Goal: Task Accomplishment & Management: Manage account settings

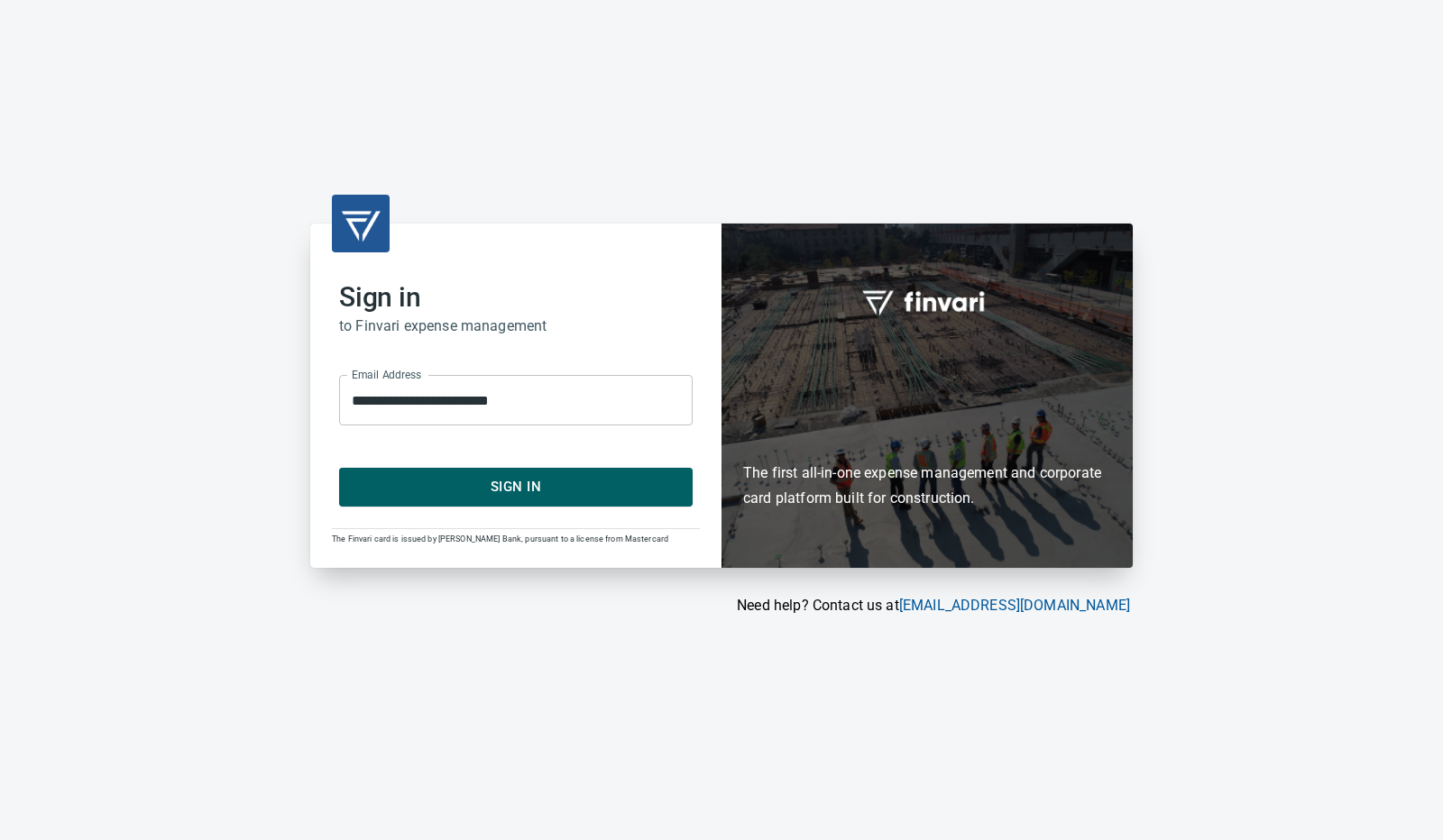
click at [479, 488] on span "Sign In" at bounding box center [516, 487] width 314 height 24
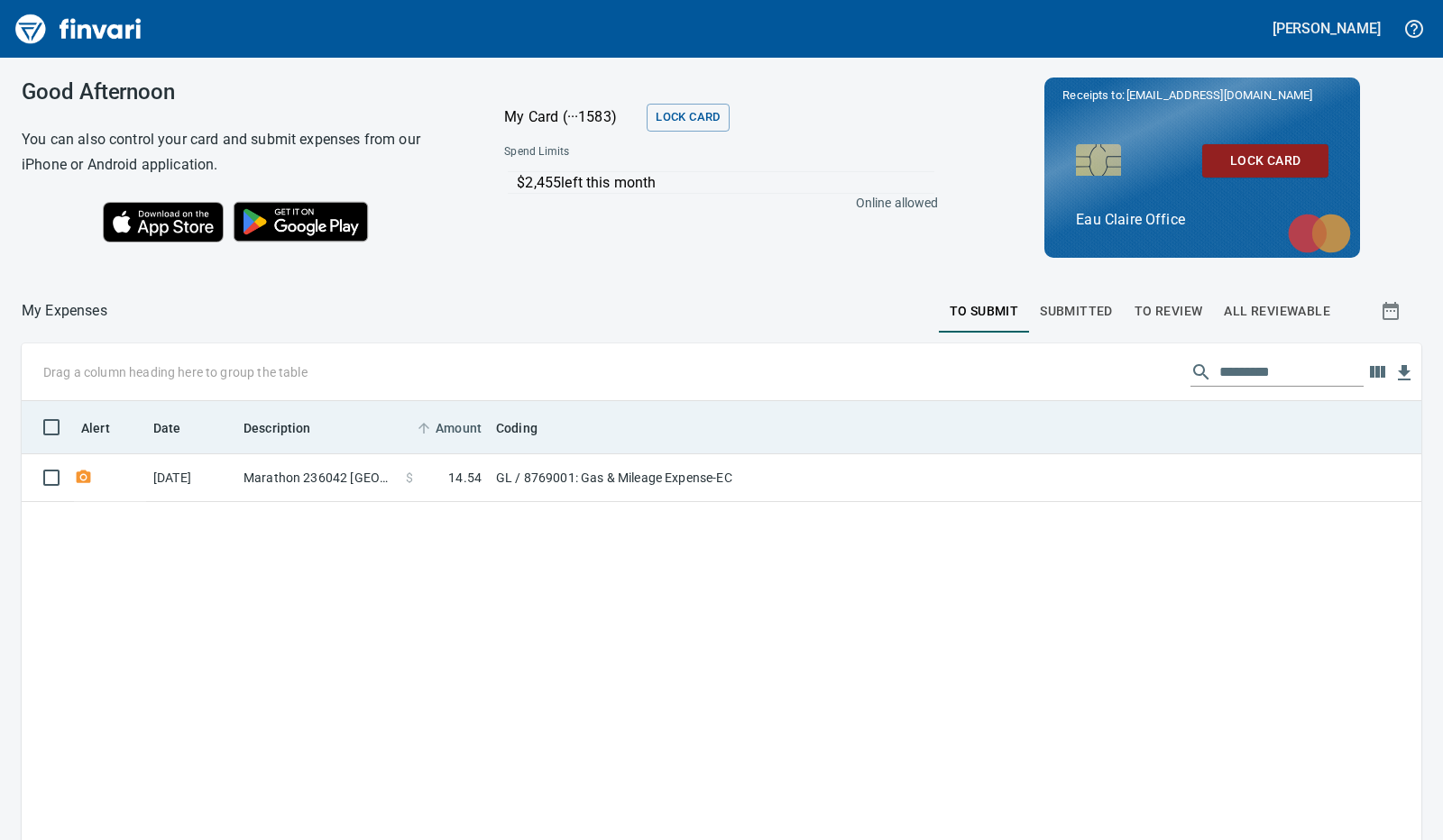
scroll to position [628, 1372]
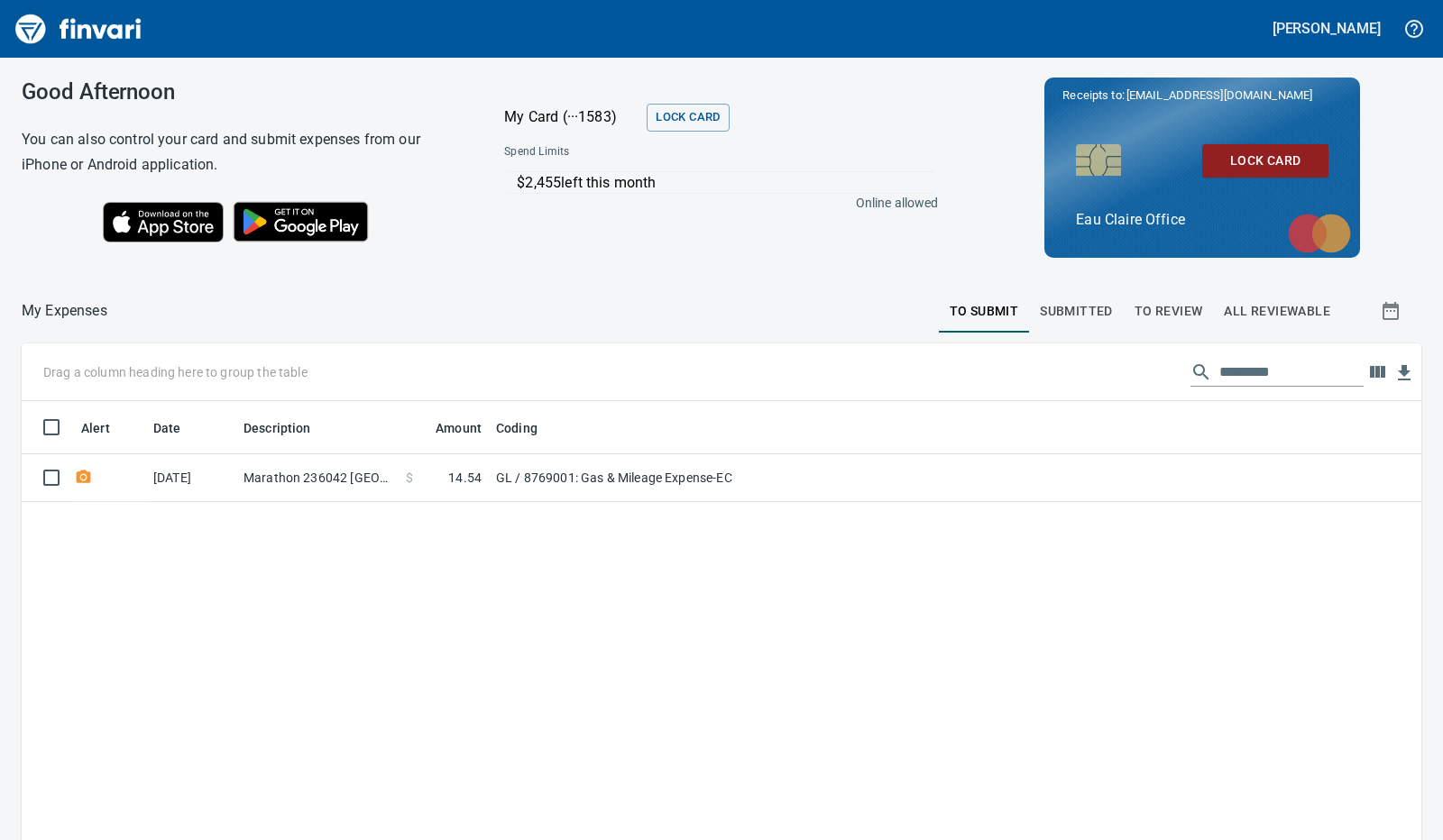
click at [807, 595] on div "Alert Date Description Amount Coding [DATE] Marathon 236042 [GEOGRAPHIC_DATA] W…" at bounding box center [722, 723] width 1400 height 643
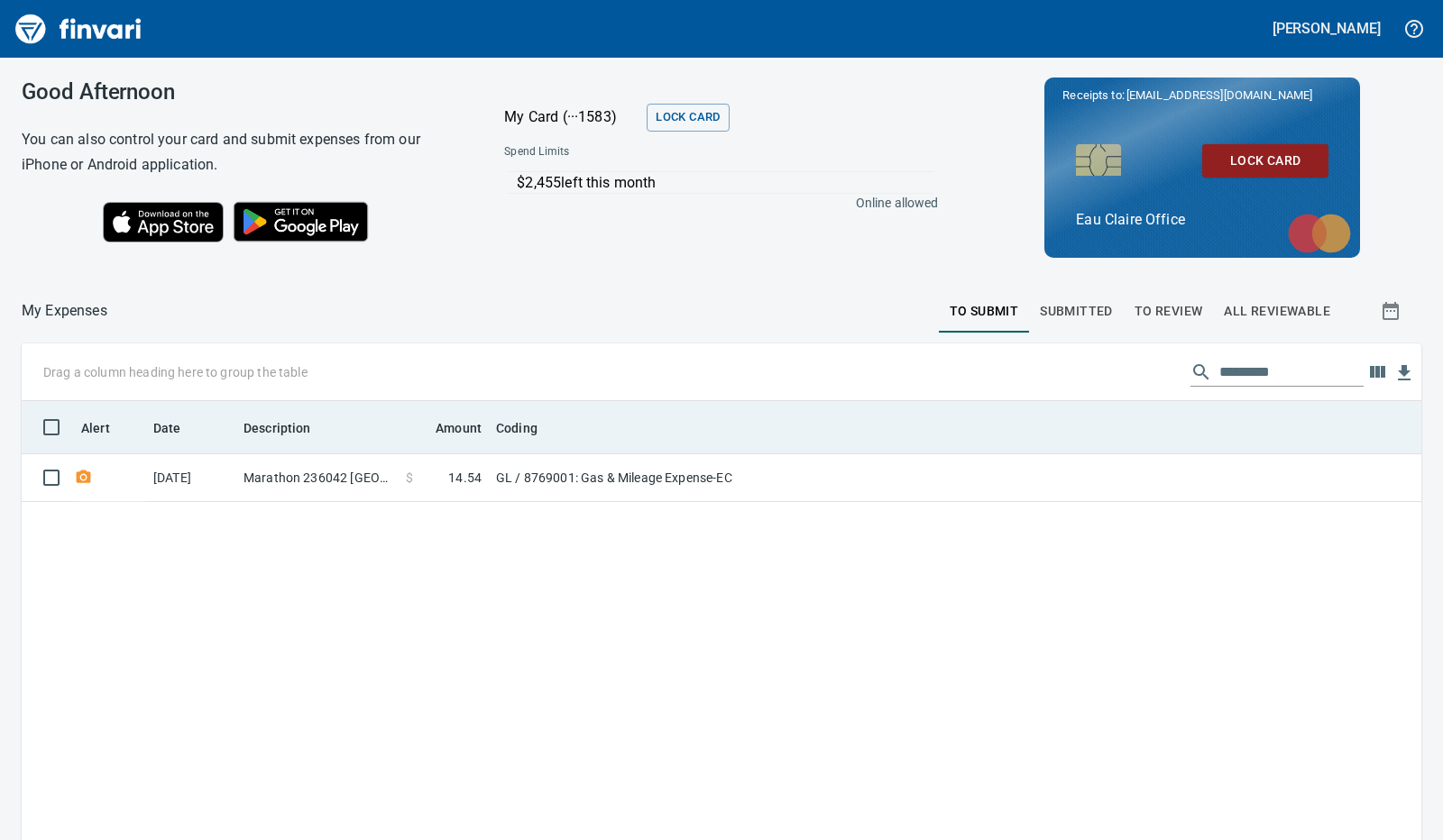
click at [634, 450] on th "Coding" at bounding box center [714, 427] width 451 height 52
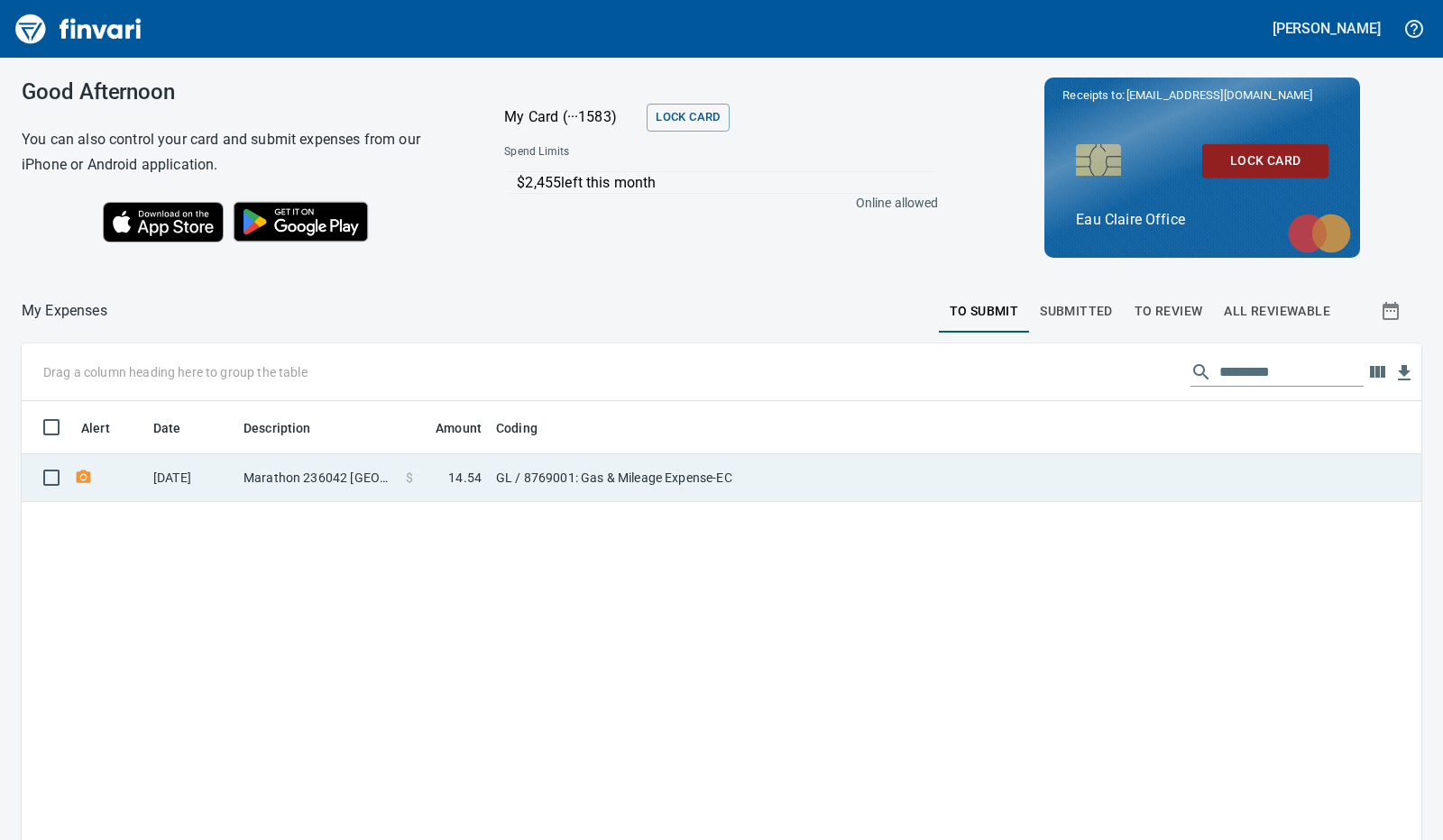
click at [658, 479] on td "GL / 8769001: Gas & Mileage Expense-EC" at bounding box center [714, 478] width 451 height 48
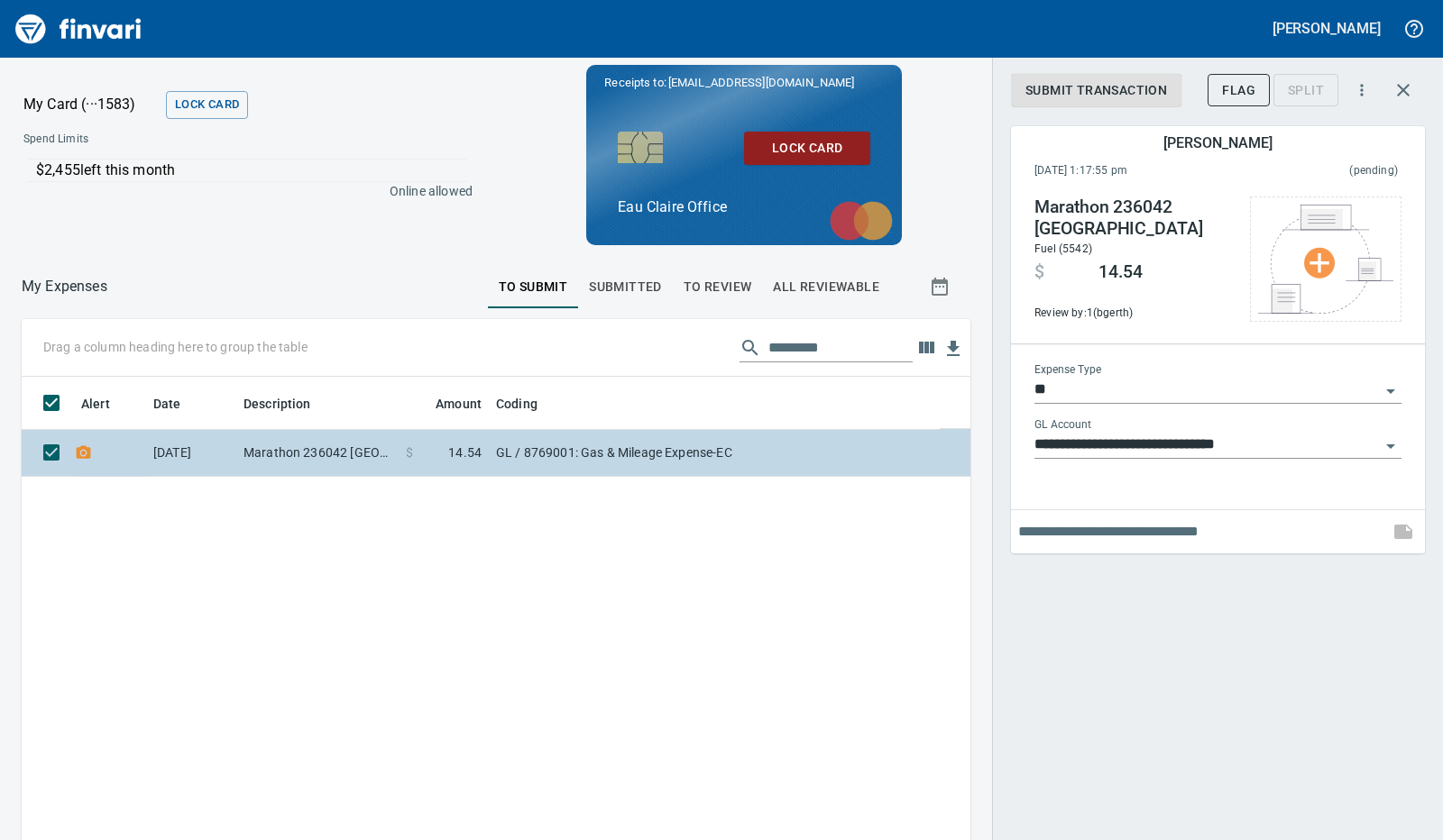
scroll to position [628, 921]
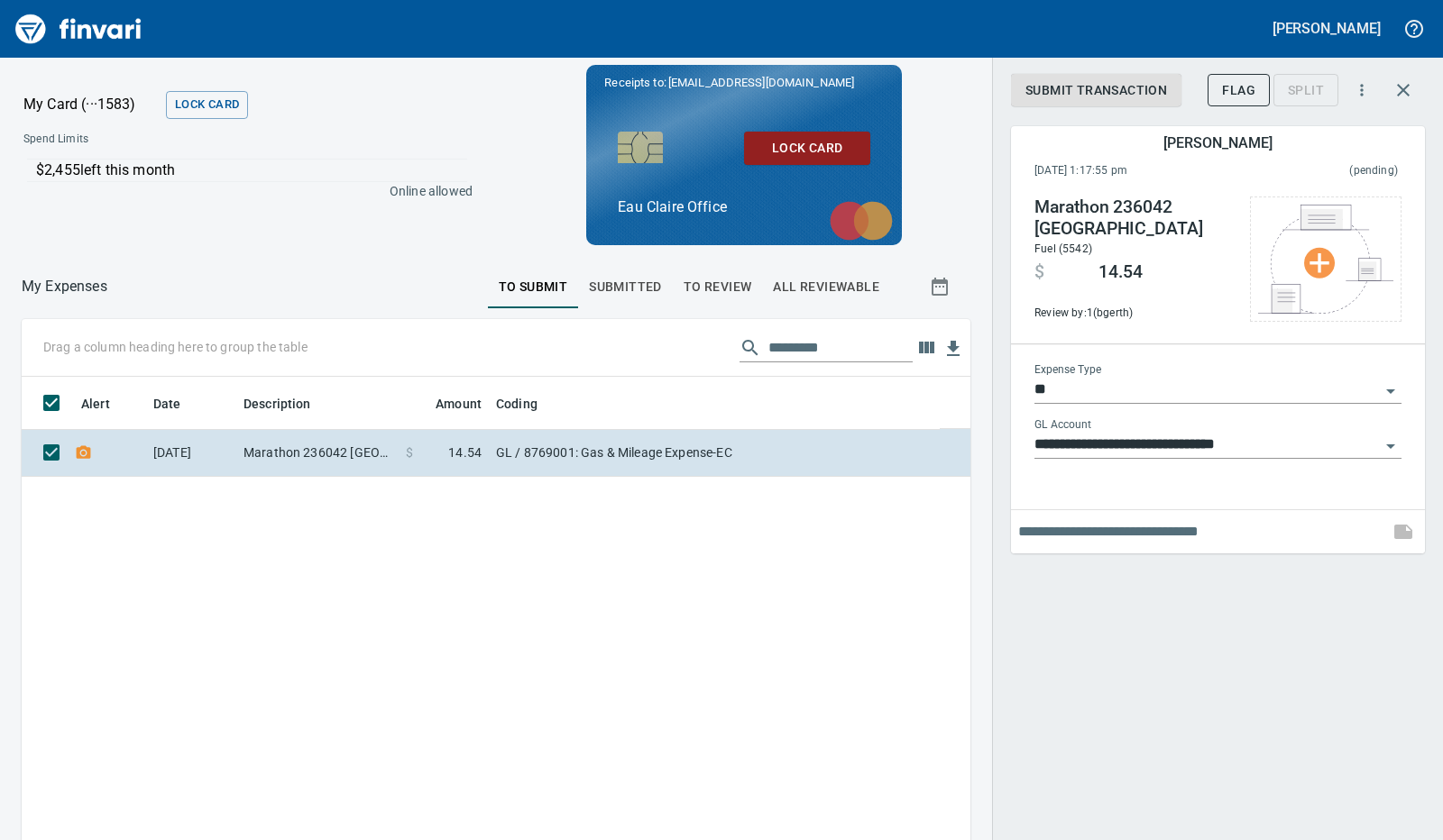
click at [726, 563] on div "Alert Date Description Amount Coding [DATE] Marathon 236042 [GEOGRAPHIC_DATA] W…" at bounding box center [497, 698] width 949 height 643
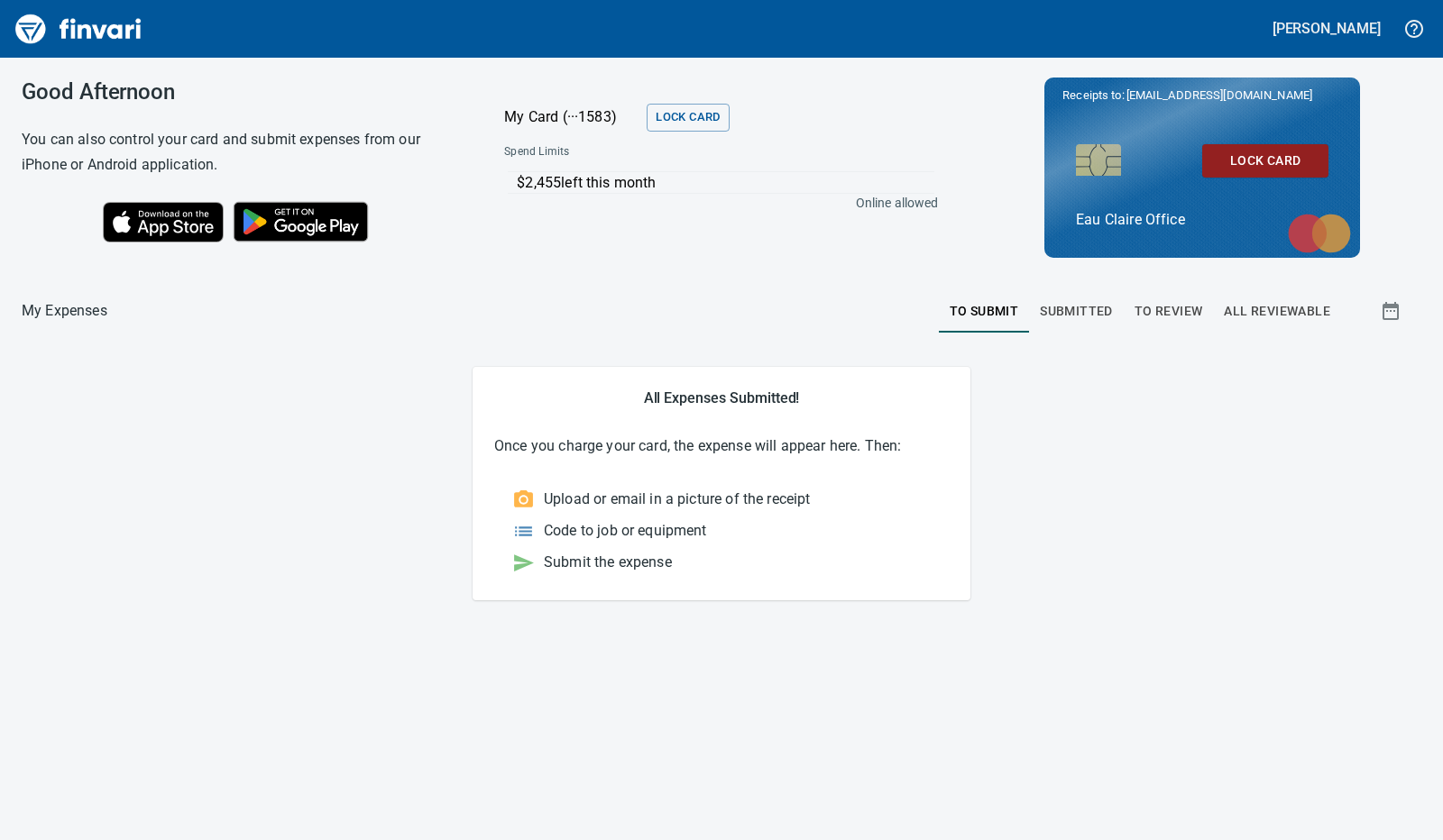
click at [1165, 505] on main "All Expenses Submitted! Once you charge your card, the expense will appear here…" at bounding box center [722, 483] width 1400 height 233
click at [1169, 311] on span "To Review" at bounding box center [1169, 311] width 69 height 23
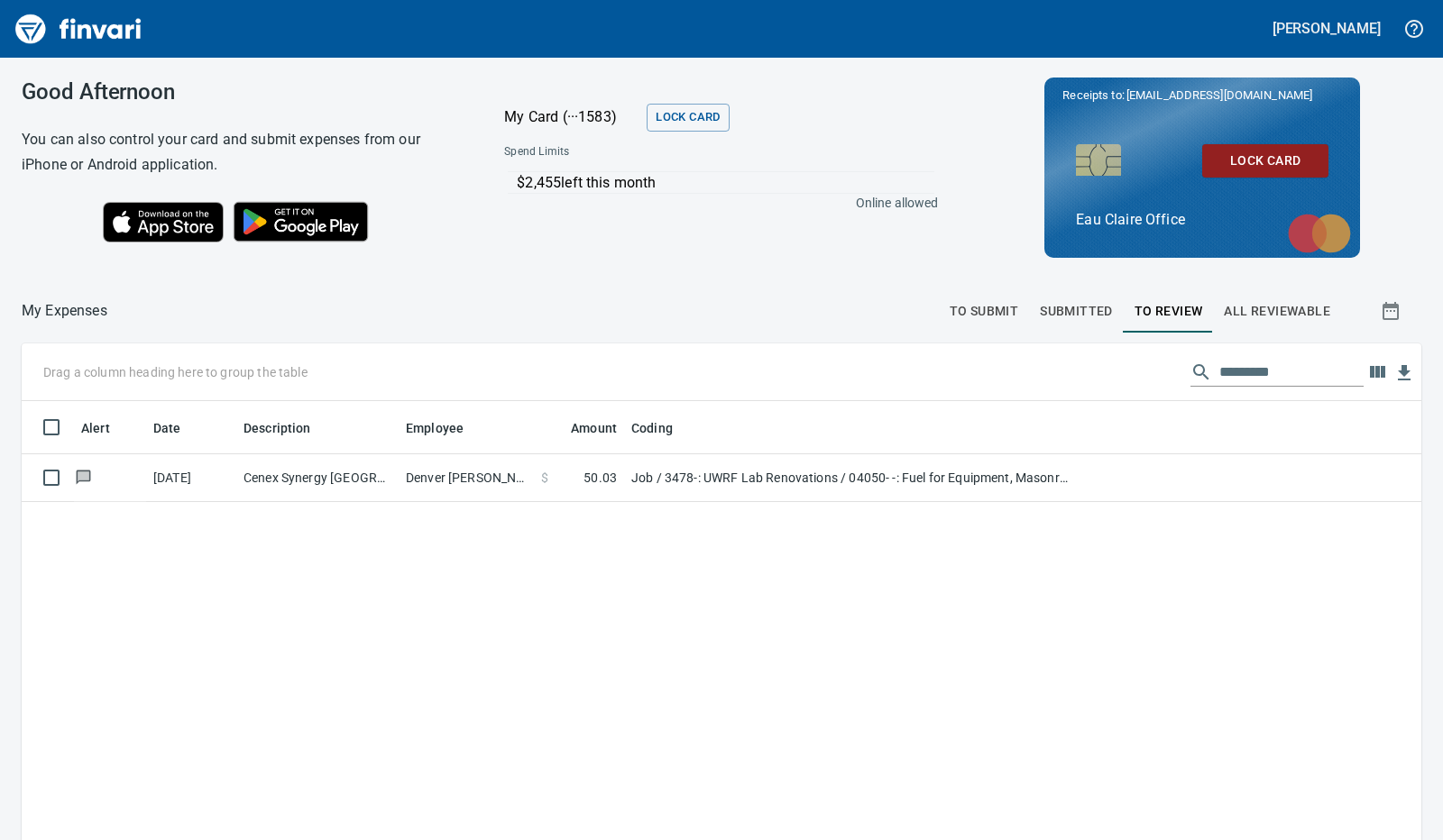
scroll to position [628, 1372]
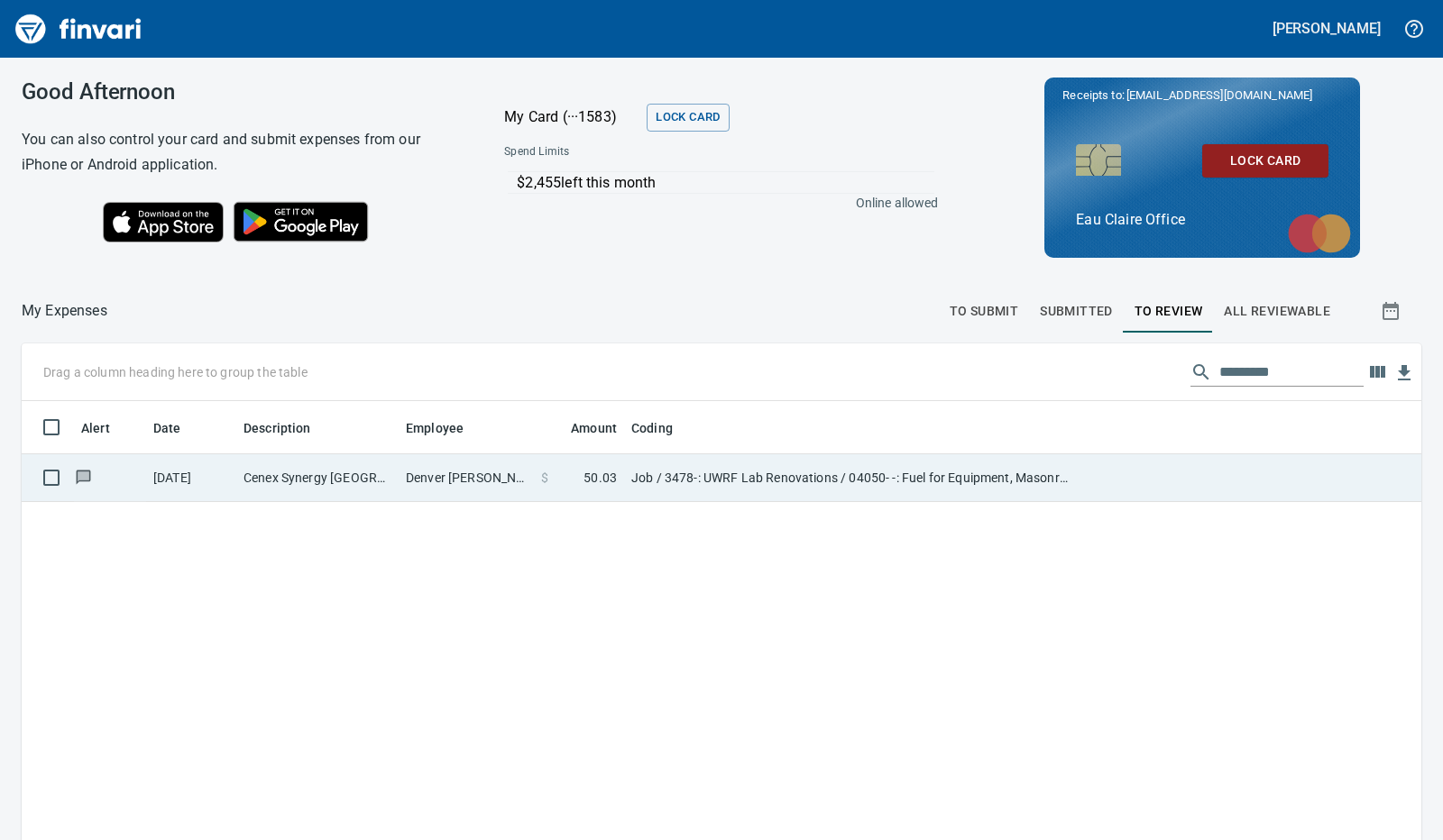
click at [486, 490] on td "Denver [PERSON_NAME]" at bounding box center [466, 478] width 135 height 48
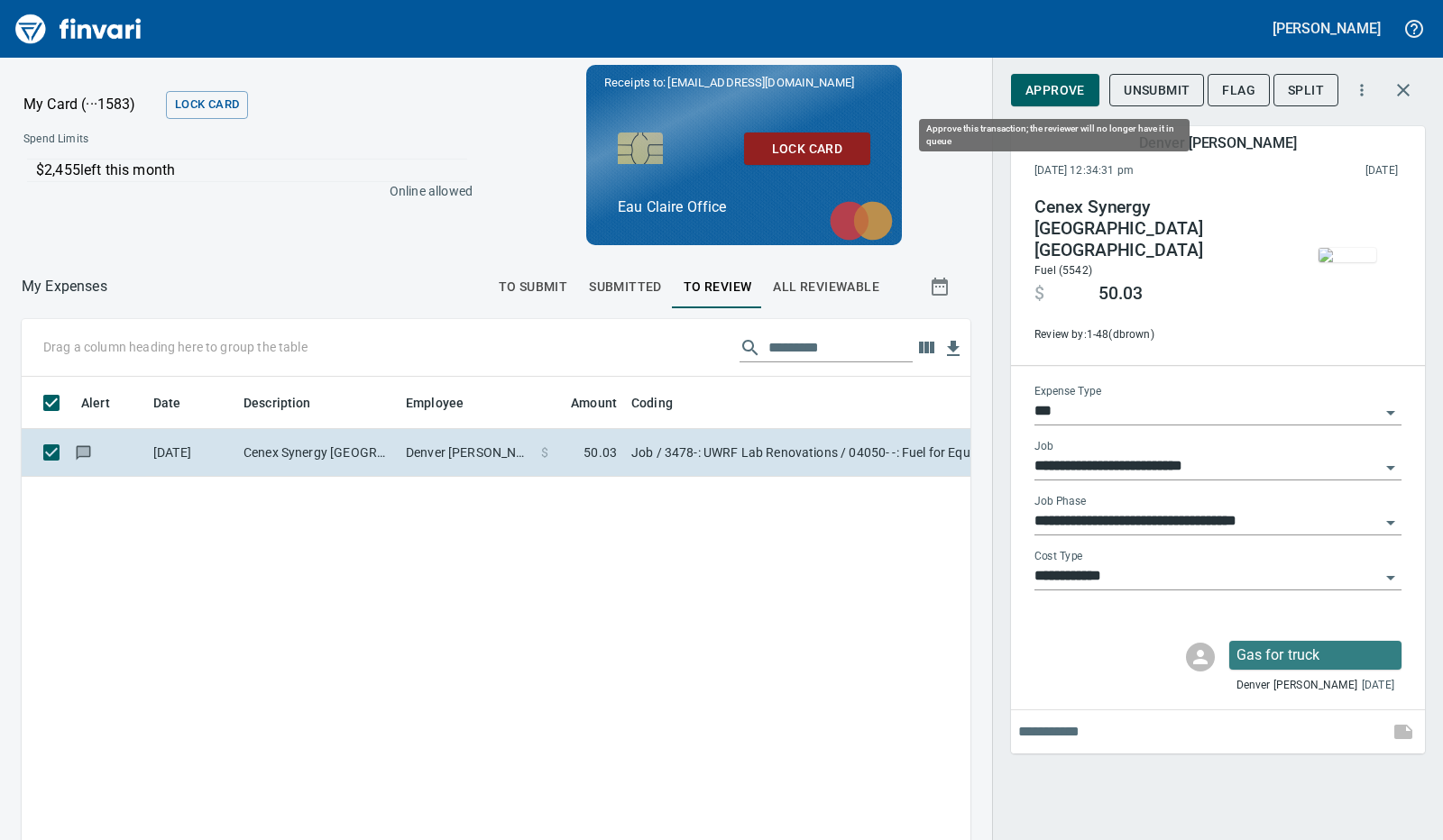
scroll to position [614, 907]
click at [1059, 82] on span "Approve" at bounding box center [1055, 90] width 59 height 23
